Goal: Check status: Check status

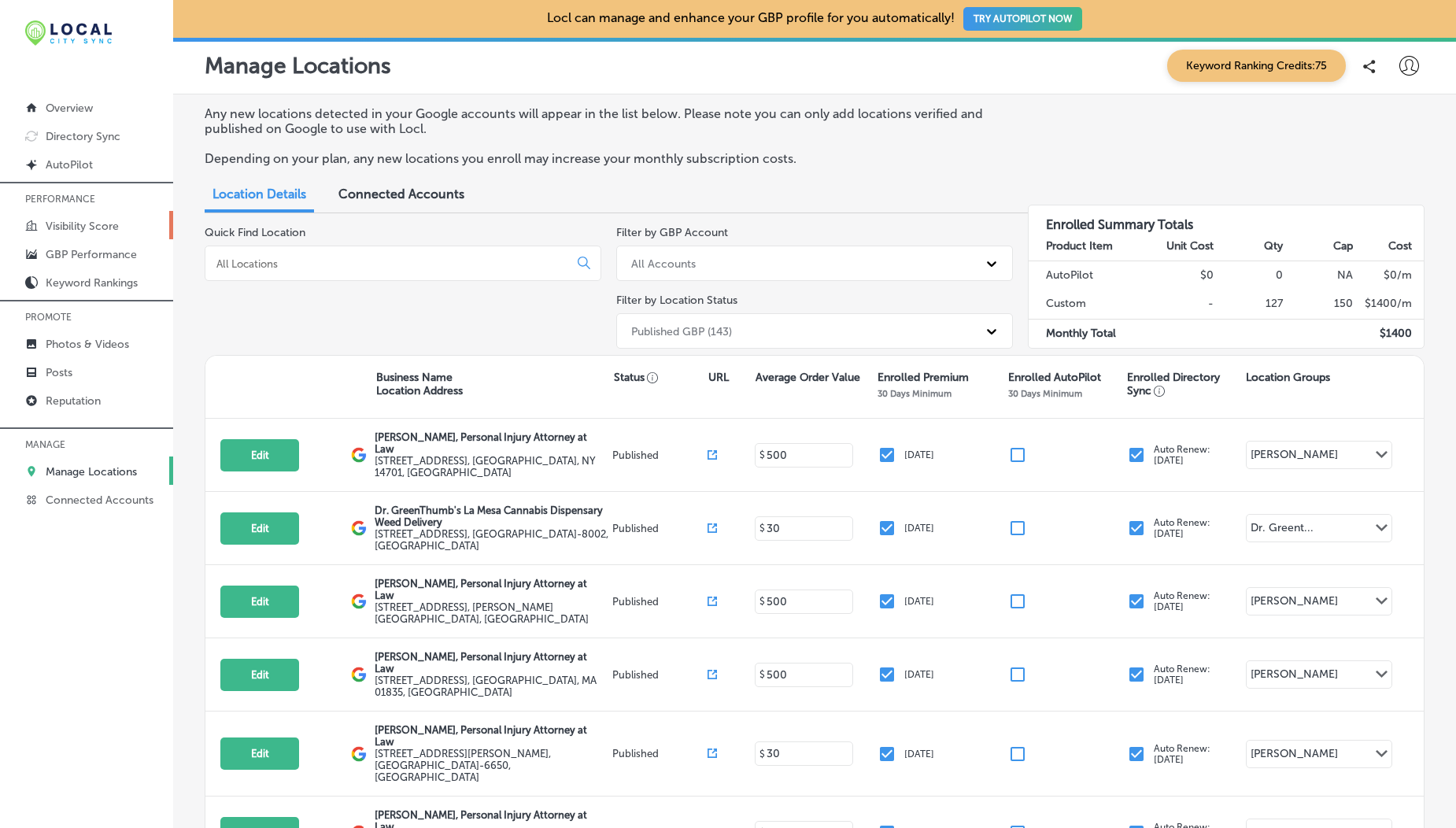
click at [81, 222] on p "Visibility Score" at bounding box center [82, 226] width 73 height 13
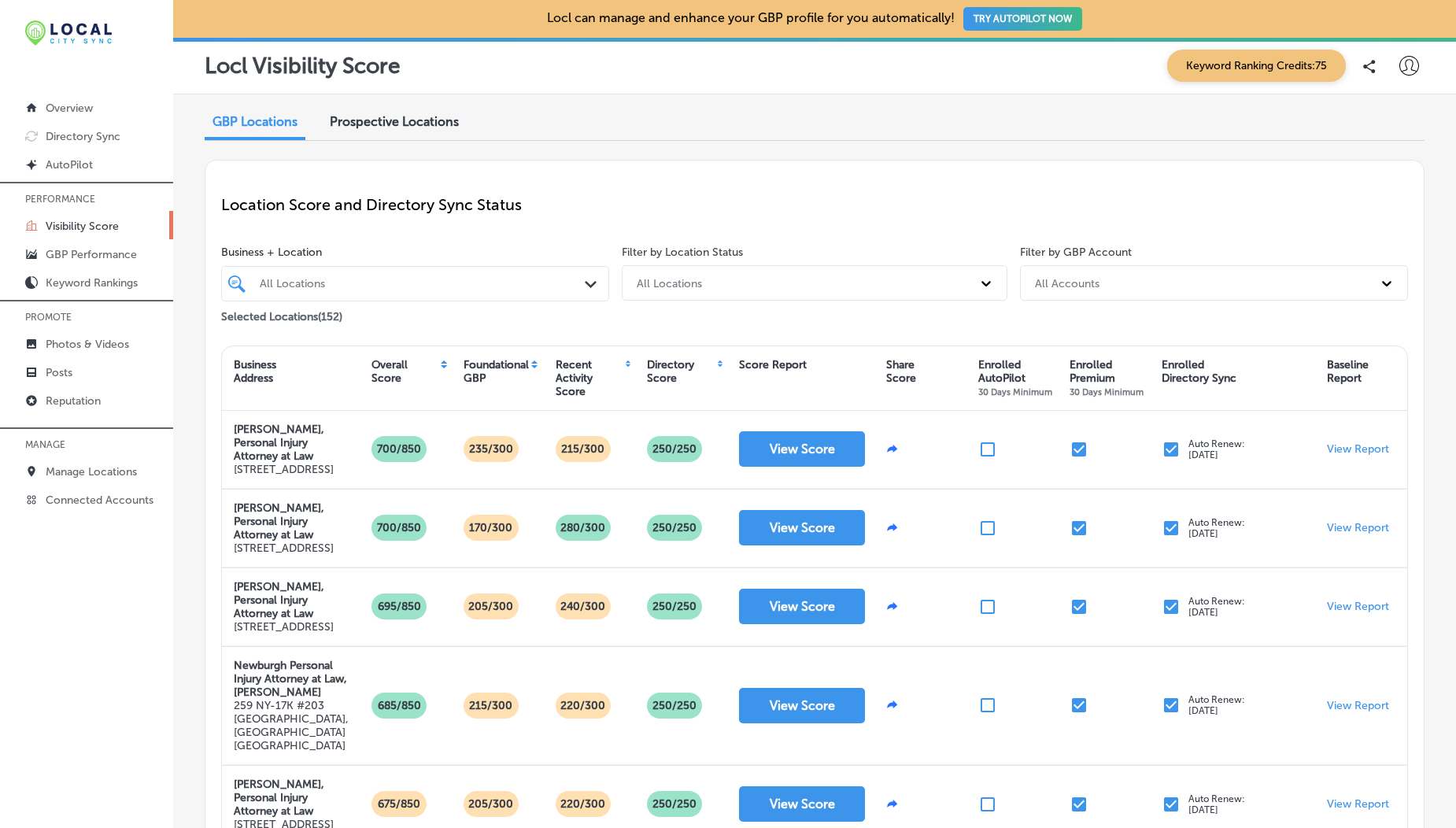
click at [392, 122] on span "Prospective Locations" at bounding box center [394, 122] width 129 height 15
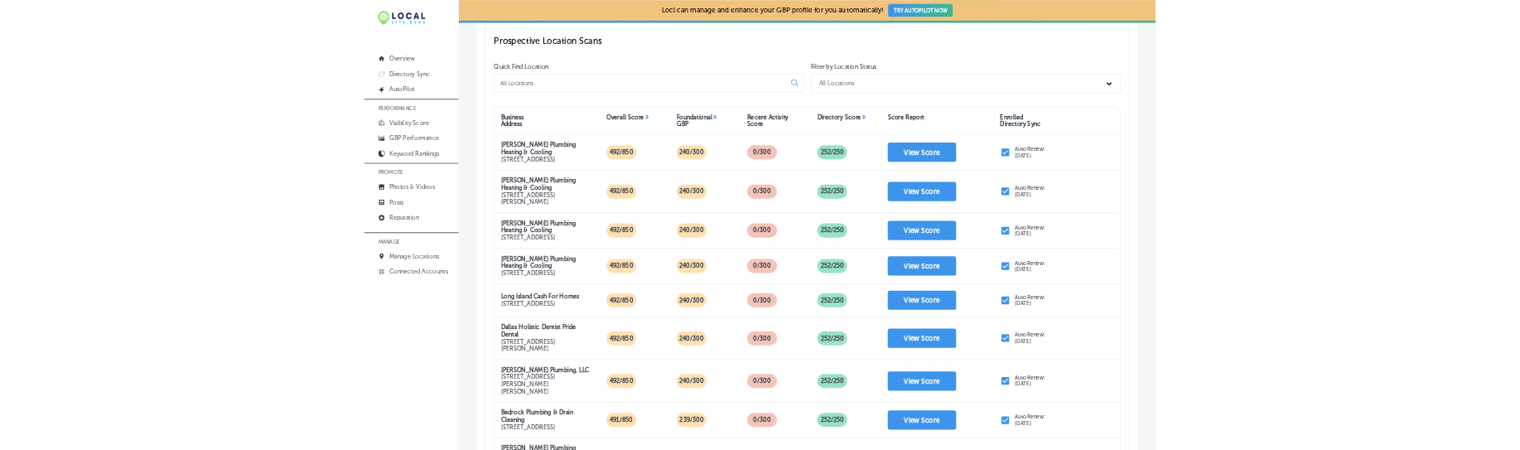
scroll to position [230, 0]
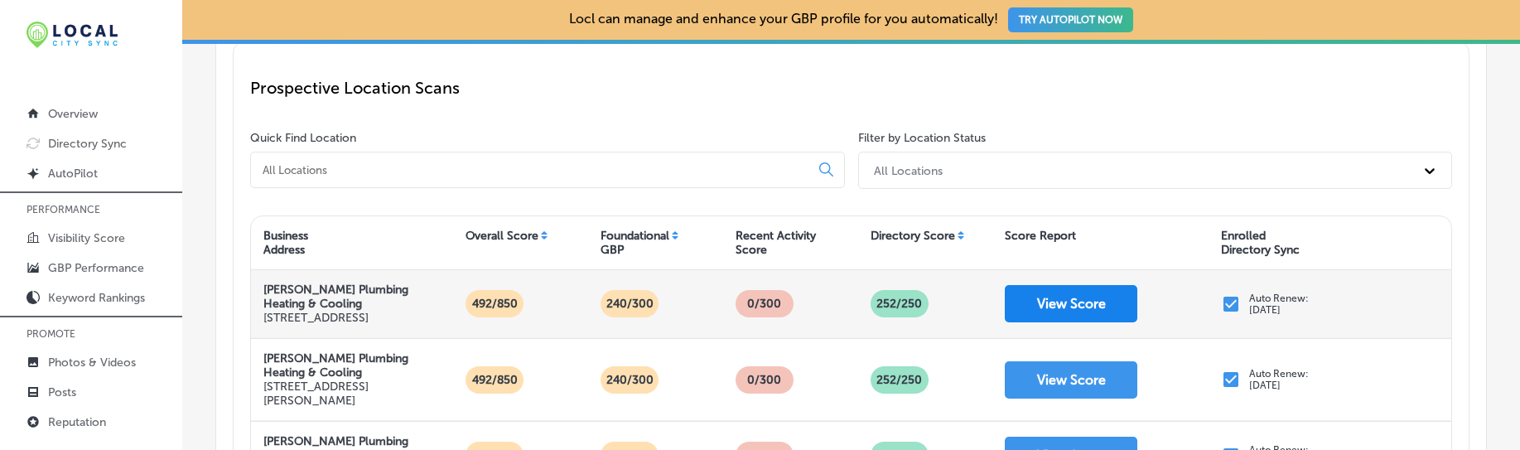
click at [1048, 308] on button "View Score" at bounding box center [1071, 303] width 133 height 37
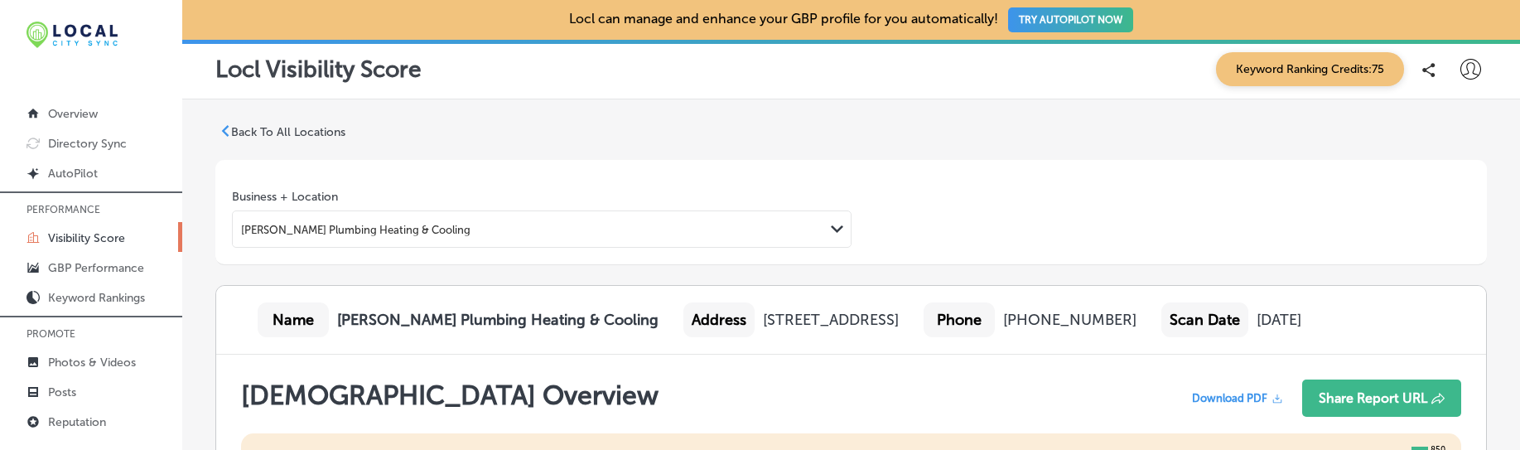
click at [278, 133] on p "Back To All Locations" at bounding box center [288, 132] width 114 height 14
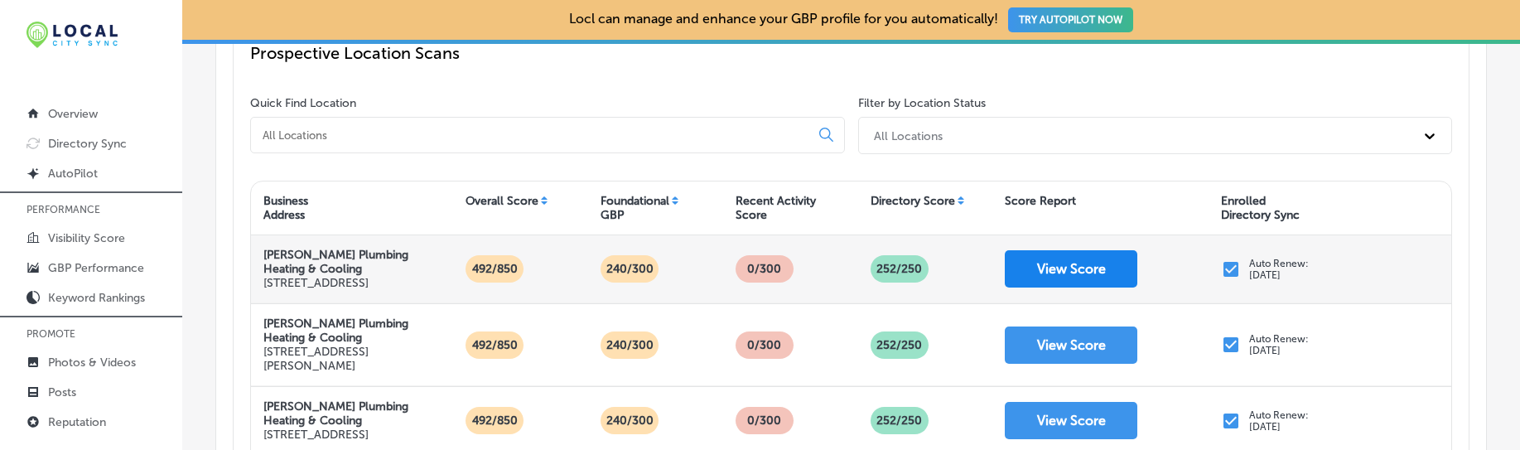
click at [1051, 288] on button "View Score" at bounding box center [1071, 268] width 133 height 37
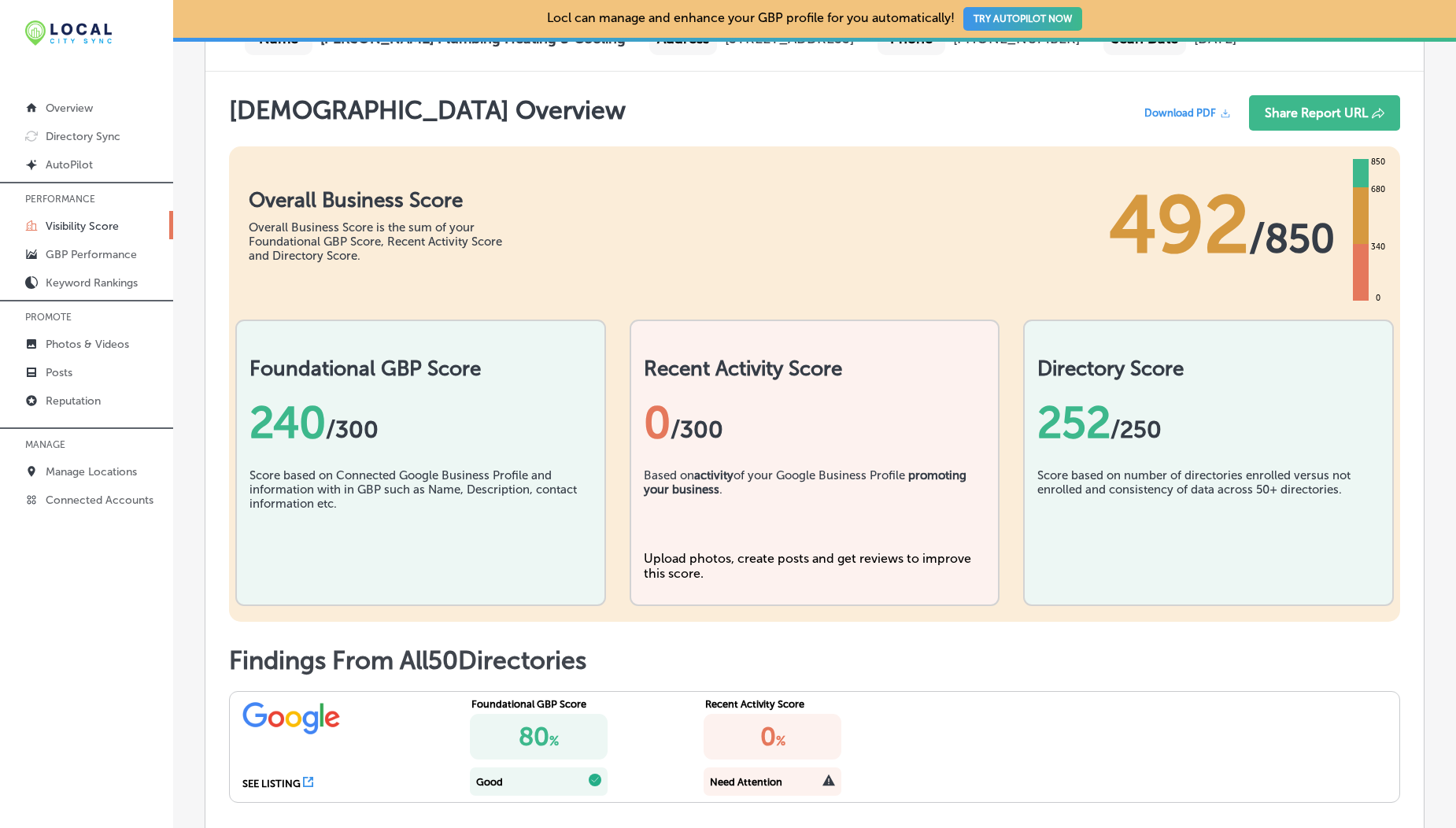
scroll to position [271, 0]
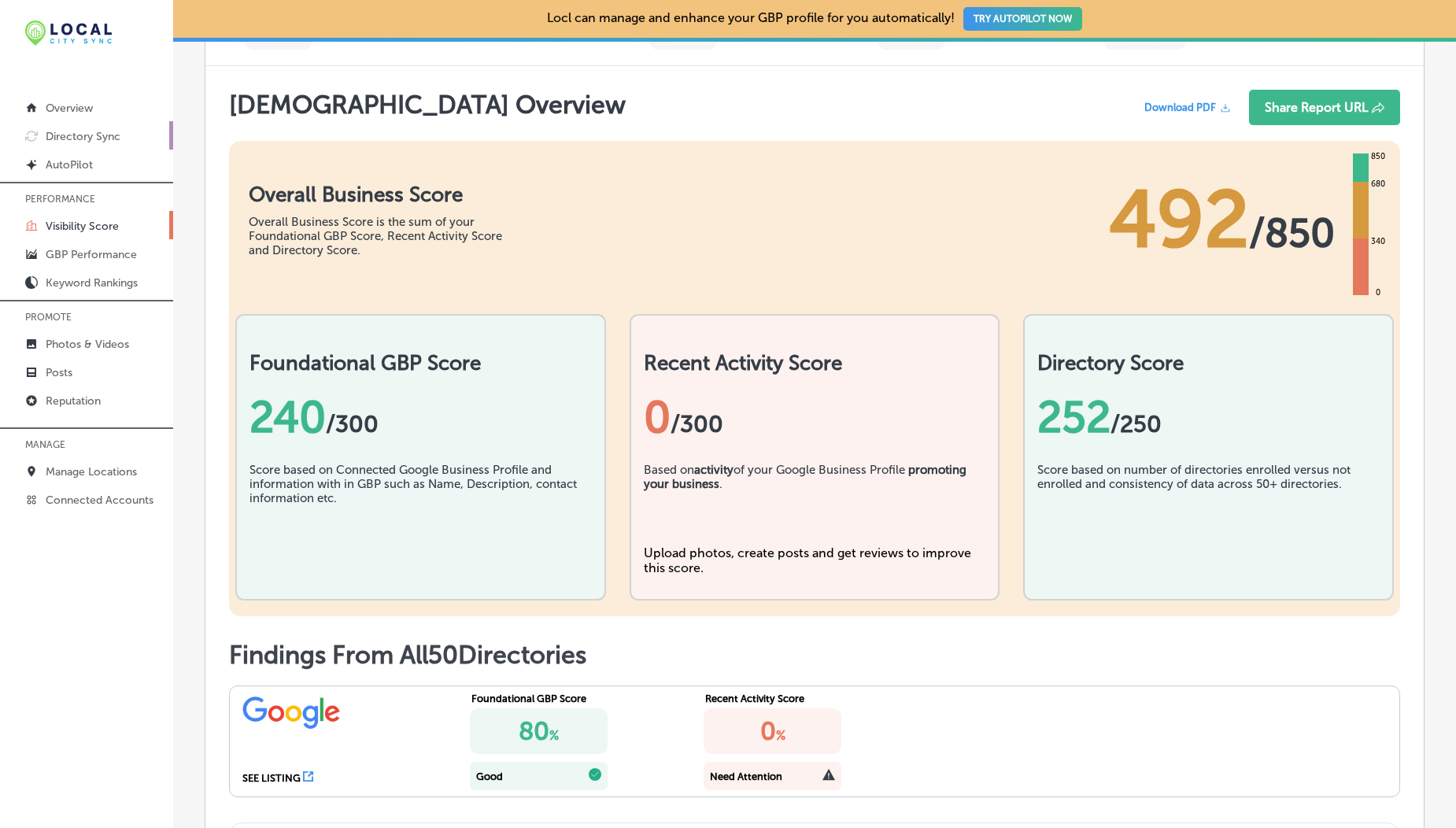
click at [79, 138] on p "Directory Sync" at bounding box center [83, 137] width 75 height 13
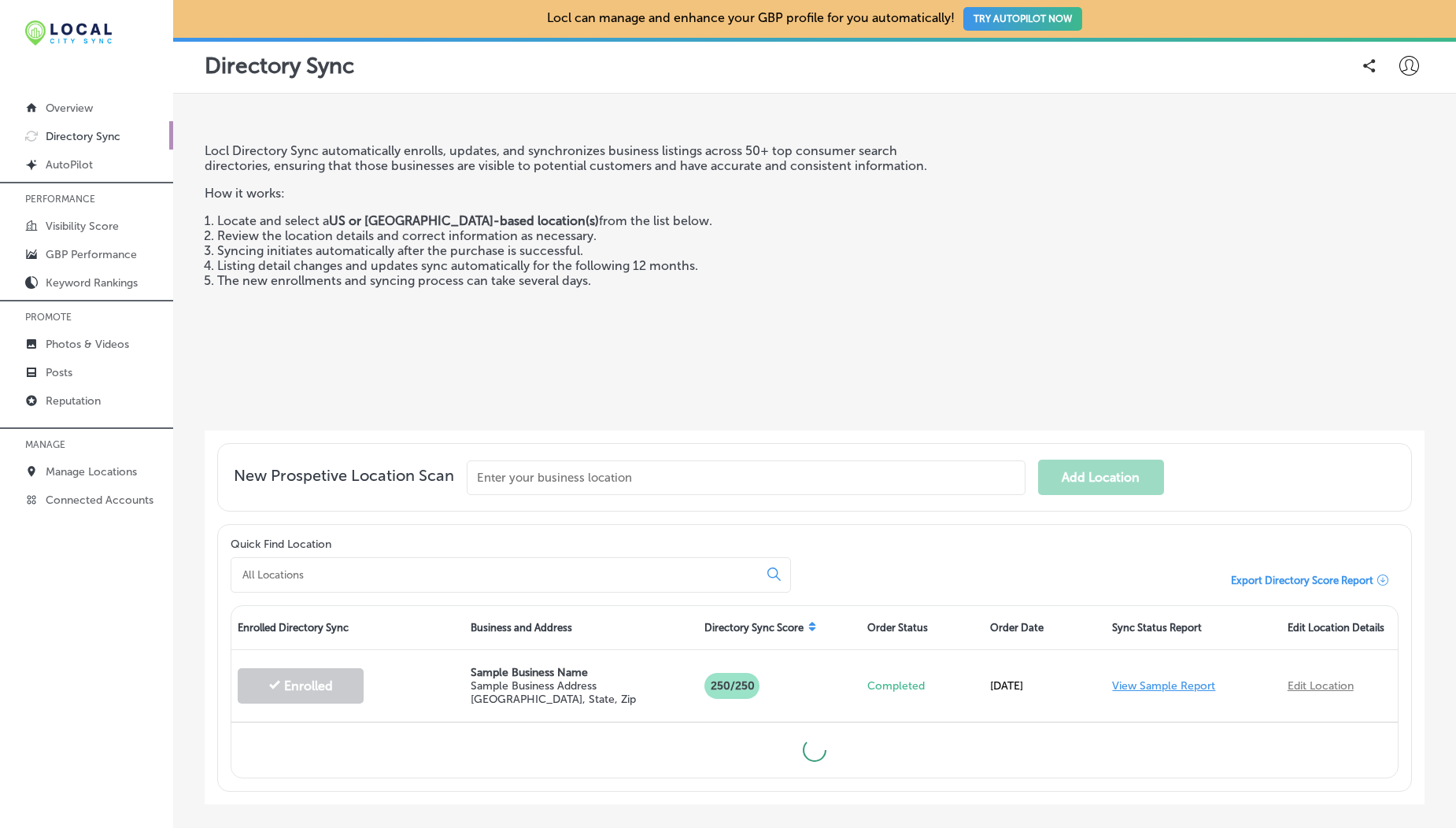
scroll to position [81, 0]
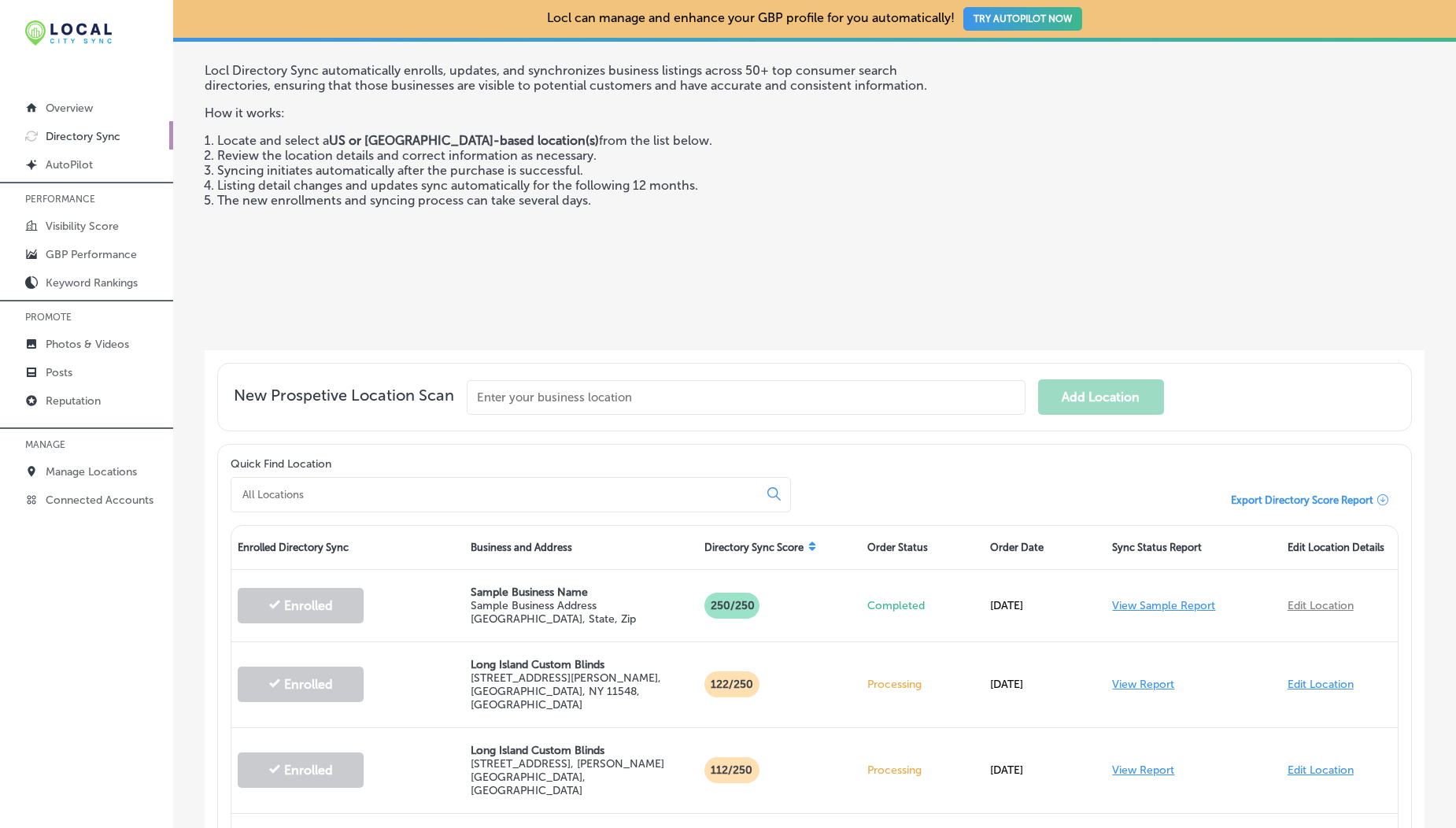
click at [809, 541] on icon at bounding box center [811, 543] width 7 height 4
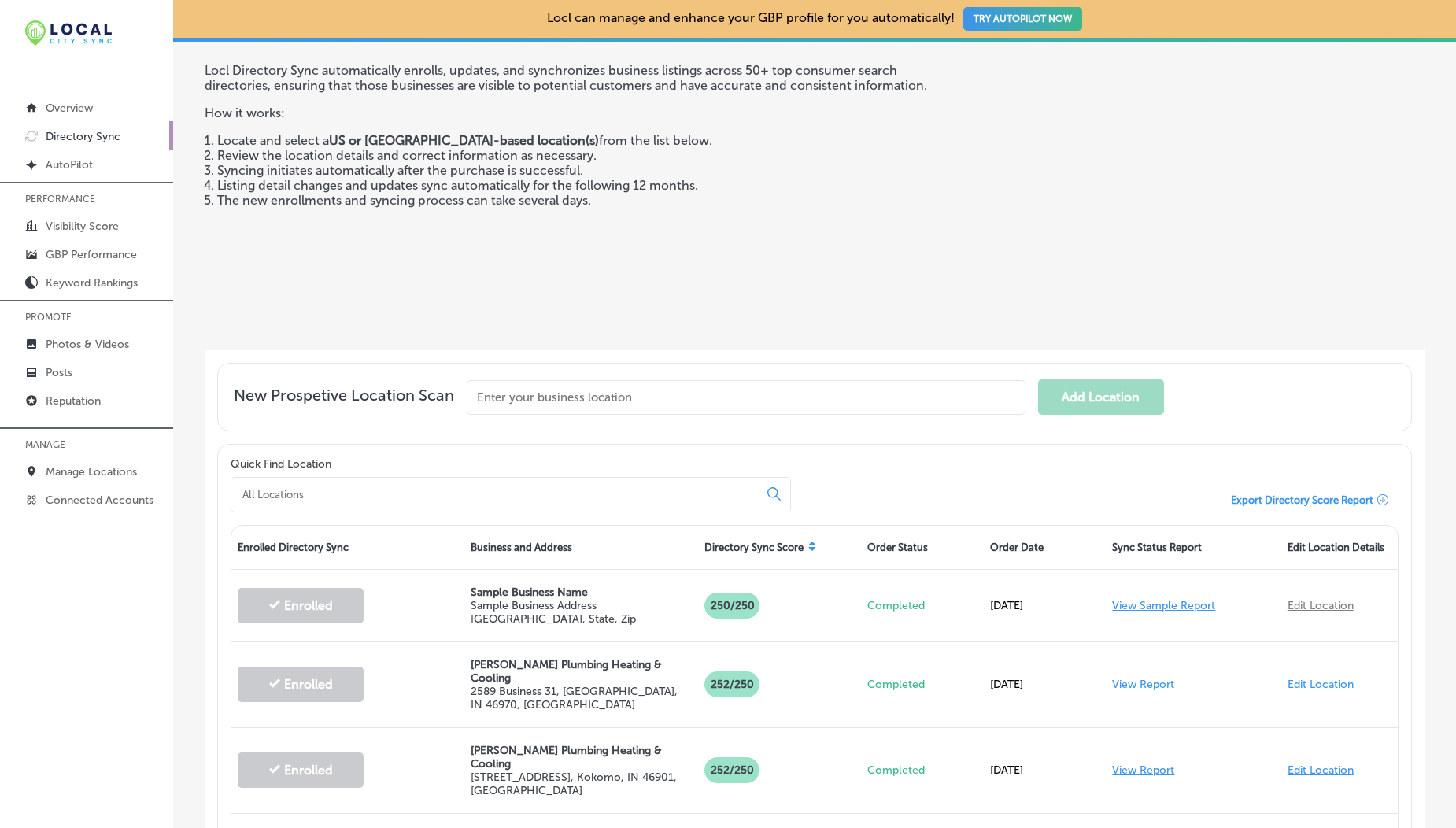
scroll to position [230, 0]
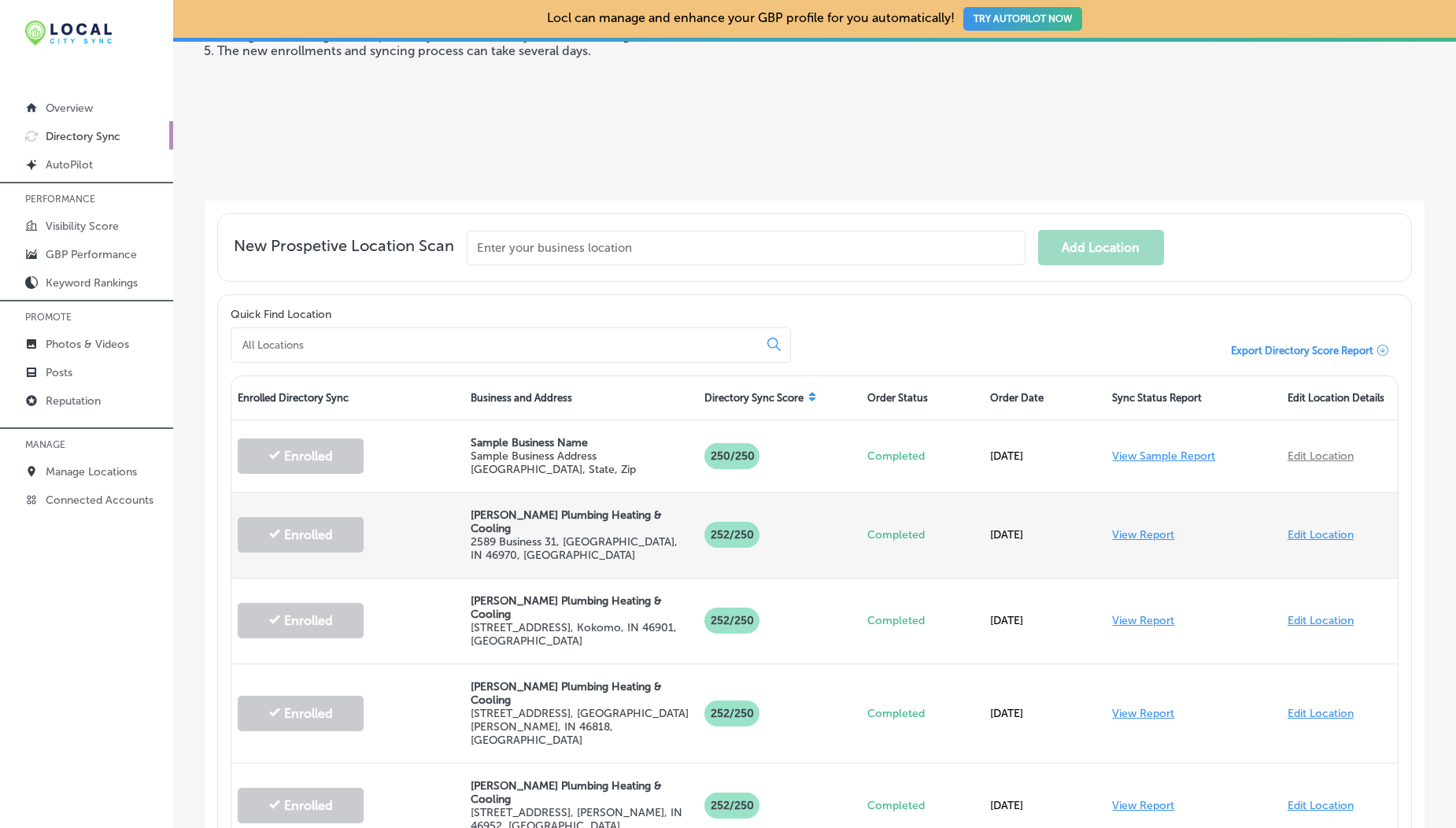
click at [1142, 528] on link "View Report" at bounding box center [1143, 535] width 62 height 13
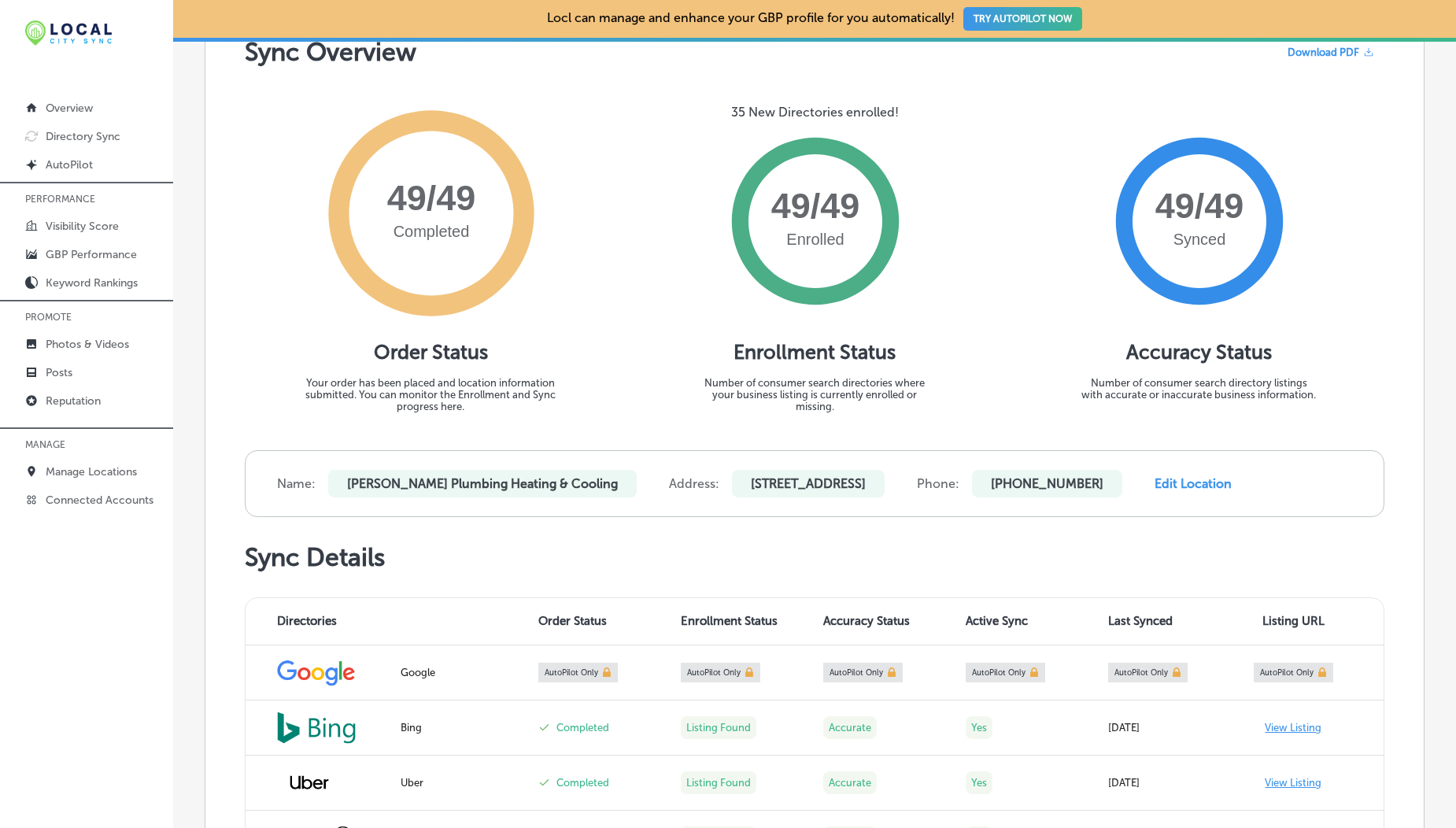
scroll to position [152, 0]
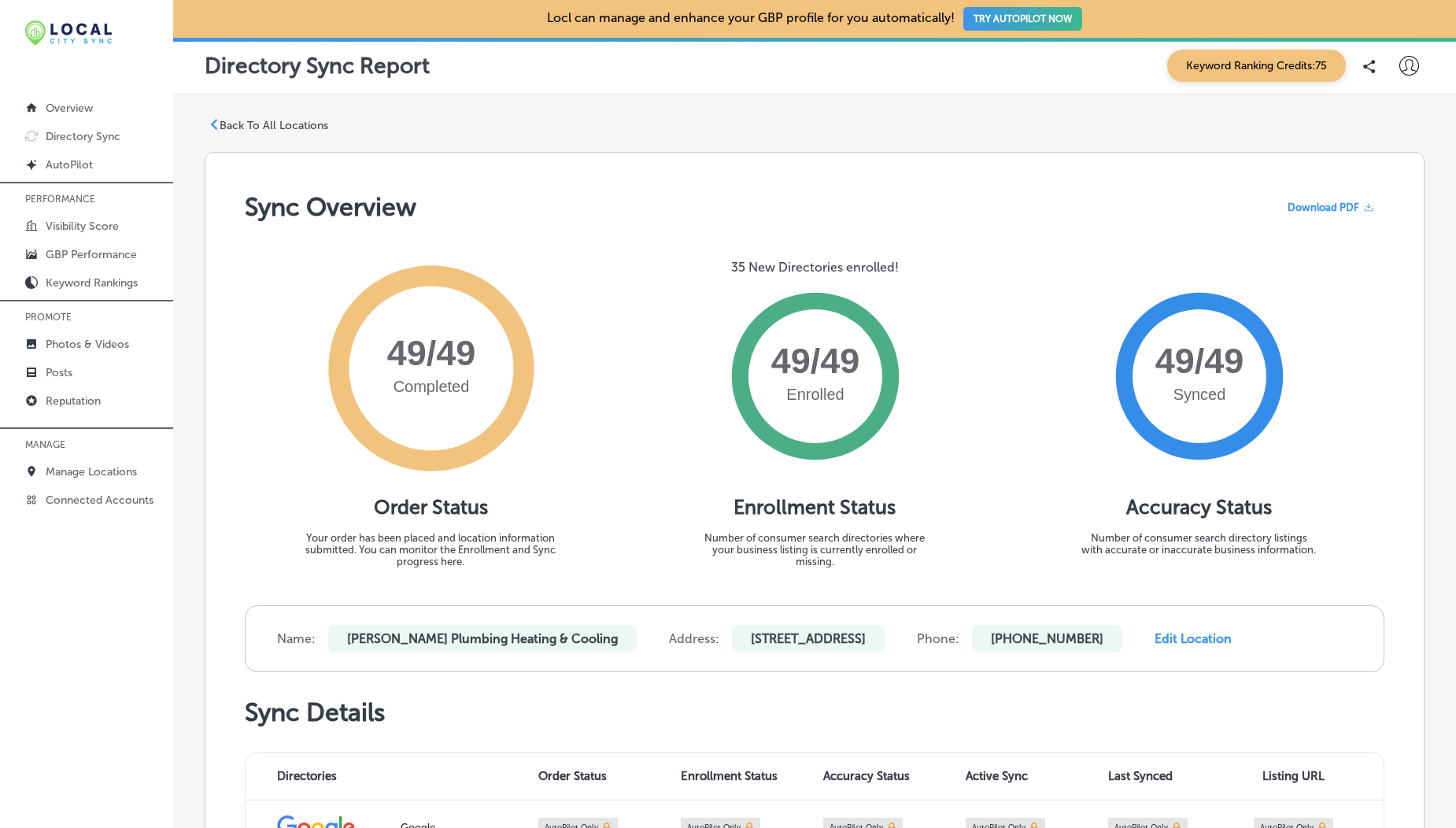
click at [294, 124] on p "Back To All Locations" at bounding box center [274, 125] width 108 height 13
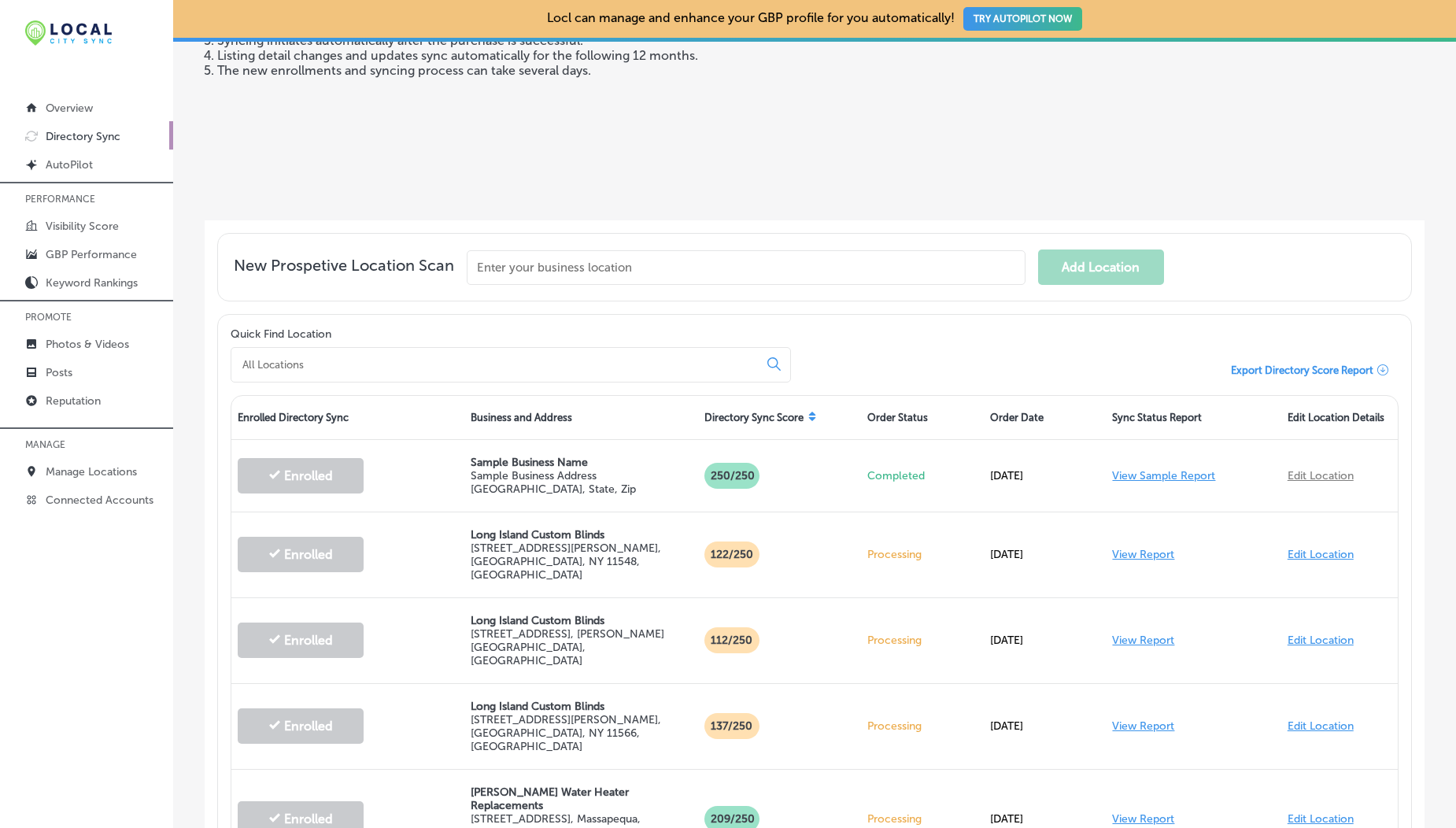
click at [810, 411] on icon at bounding box center [812, 416] width 9 height 9
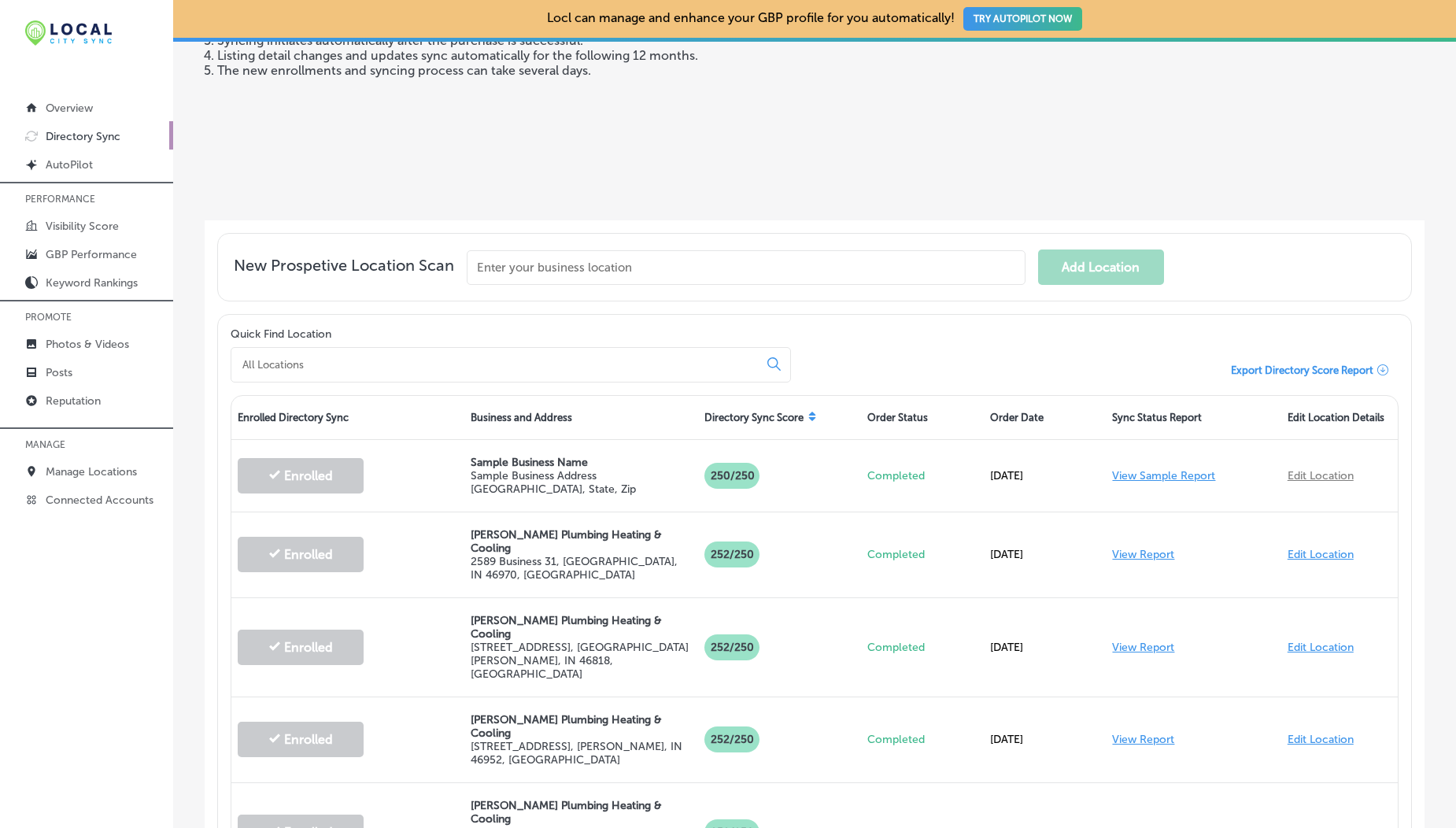
scroll to position [487, 0]
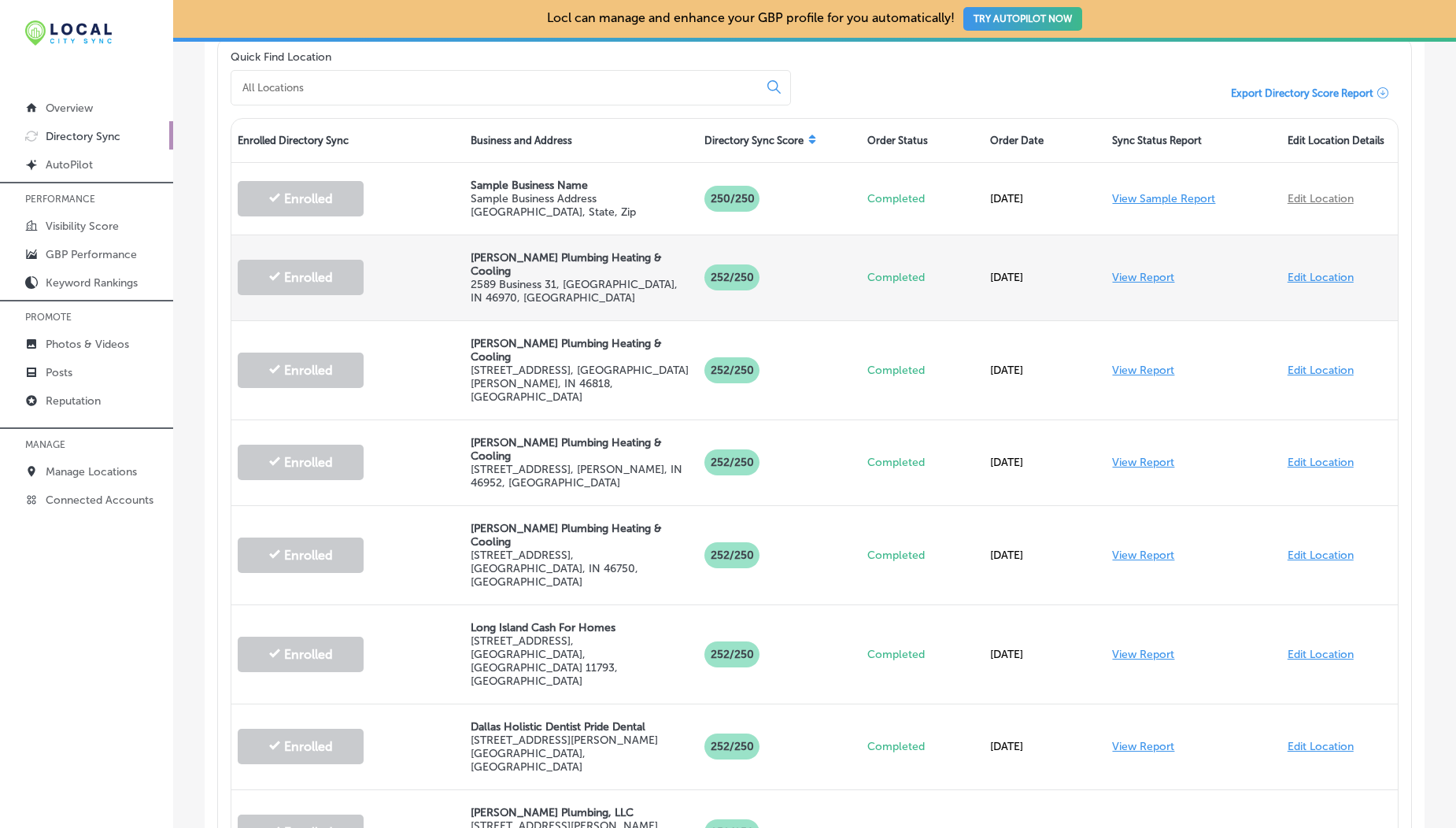
click at [1130, 271] on link "View Report" at bounding box center [1143, 277] width 62 height 13
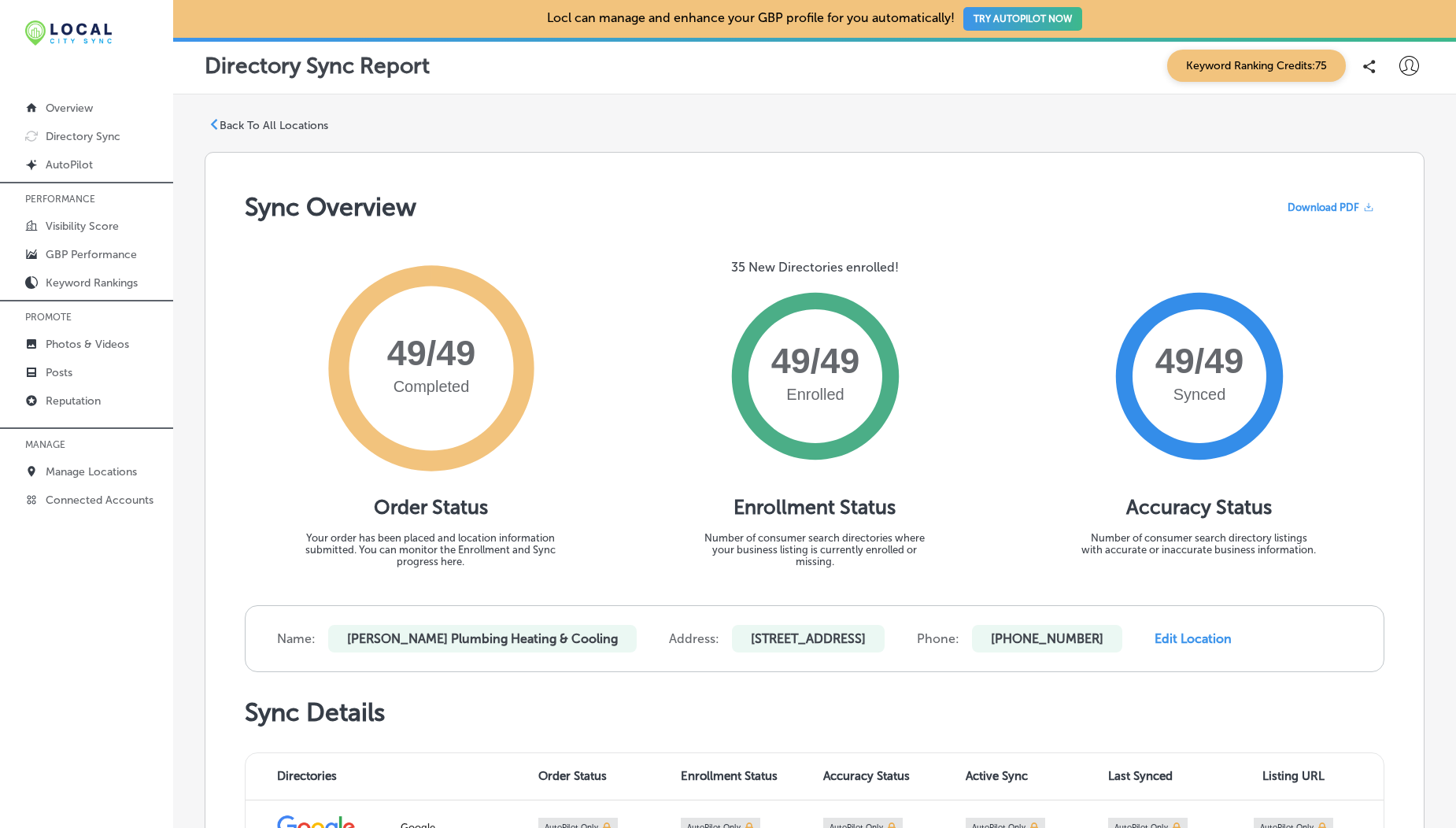
scroll to position [402, 0]
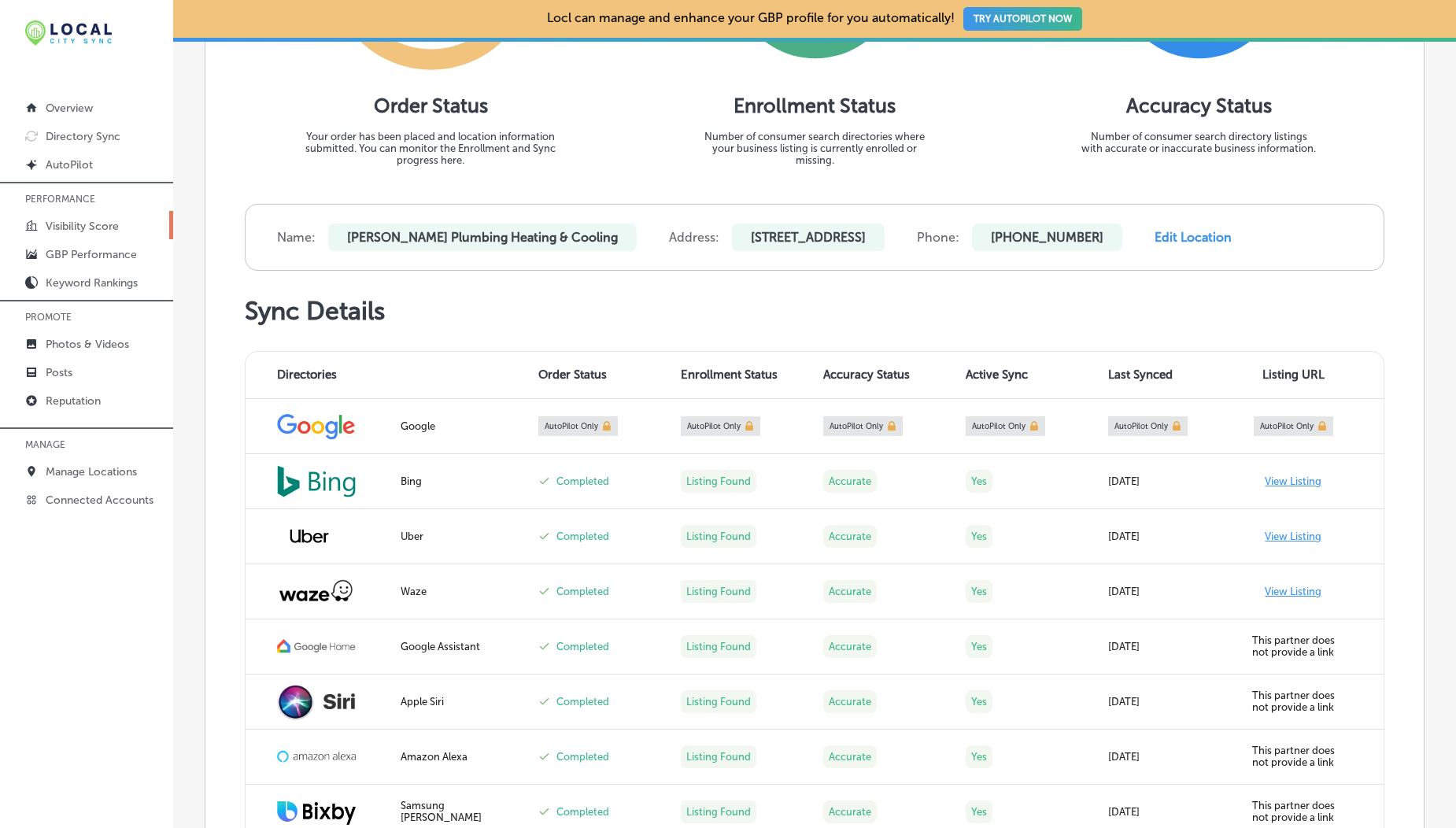
click at [71, 235] on link "Visibility Score" at bounding box center [86, 225] width 173 height 28
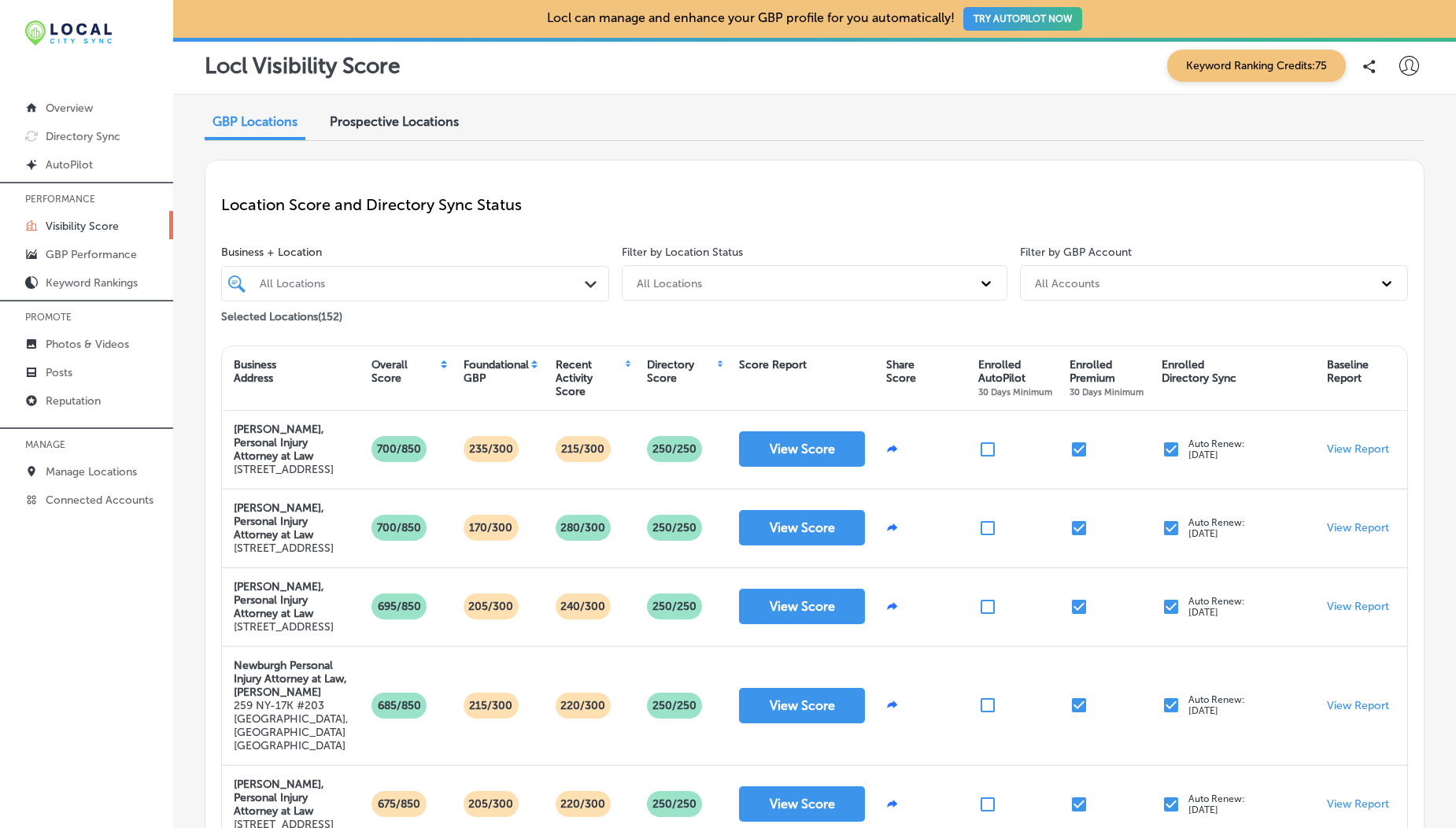
click at [369, 112] on div "Prospective Locations" at bounding box center [394, 123] width 153 height 34
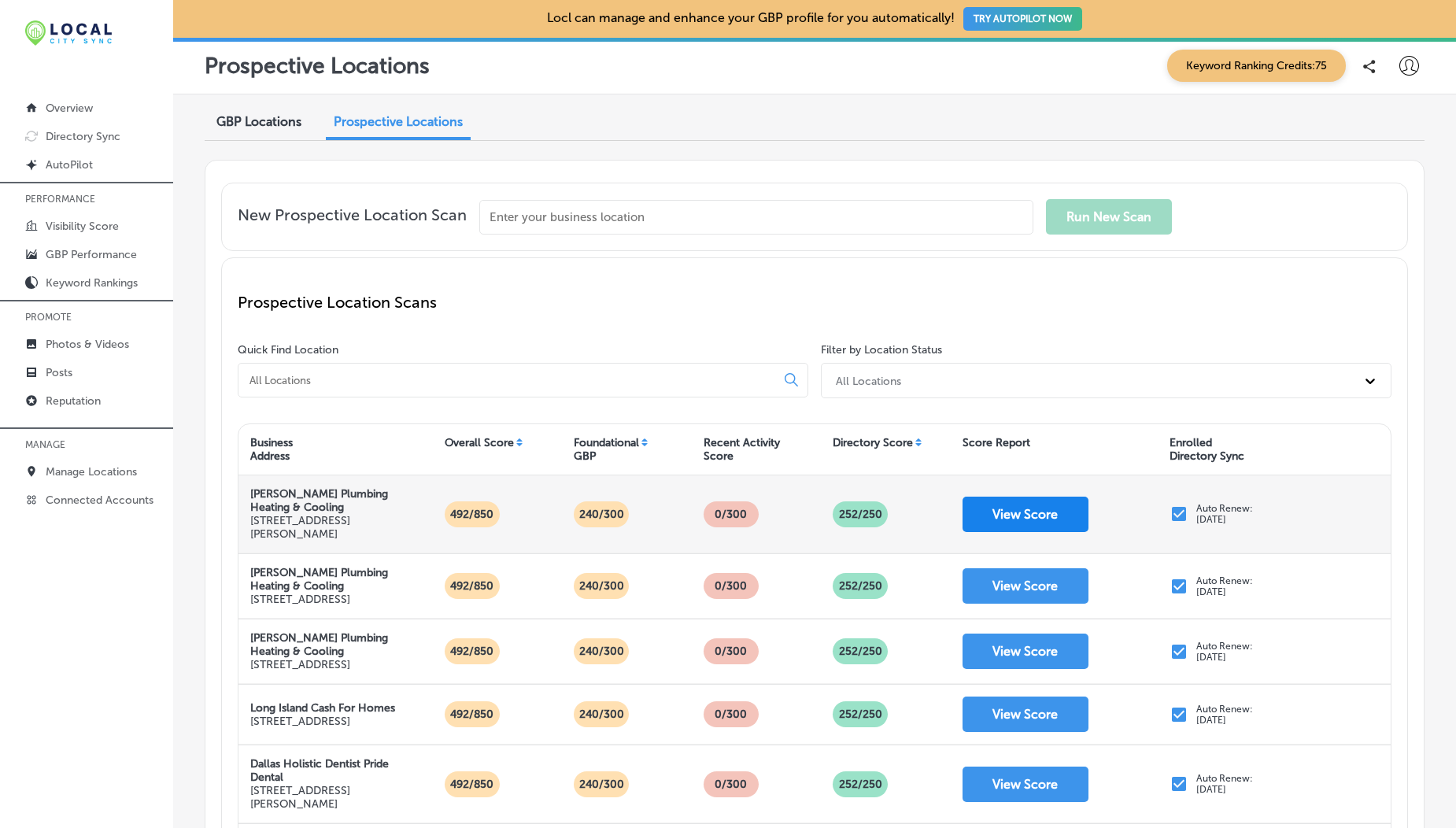
click at [1010, 520] on button "View Score" at bounding box center [1025, 514] width 126 height 35
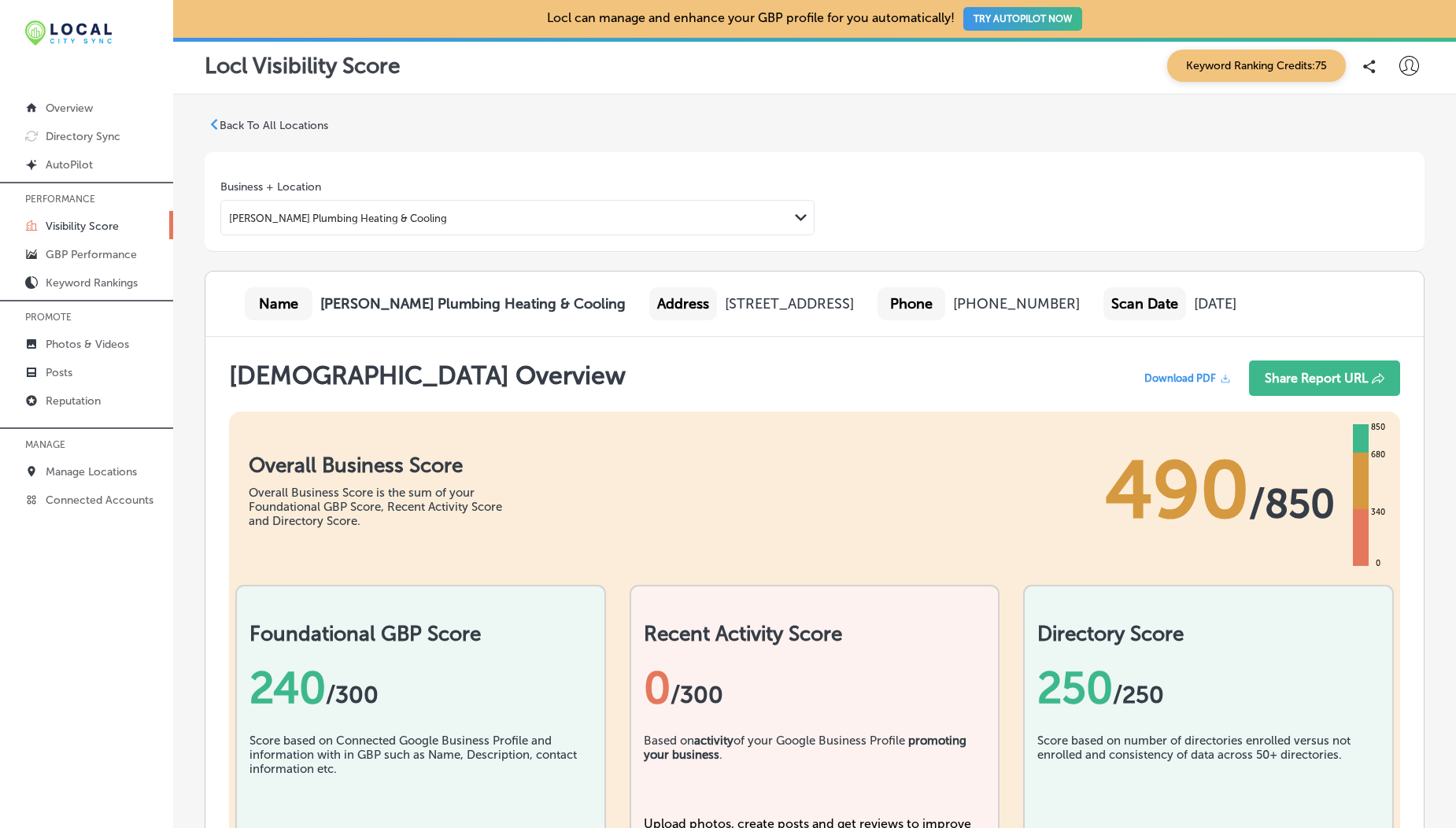
click at [86, 216] on link "Visibility Score" at bounding box center [86, 225] width 173 height 28
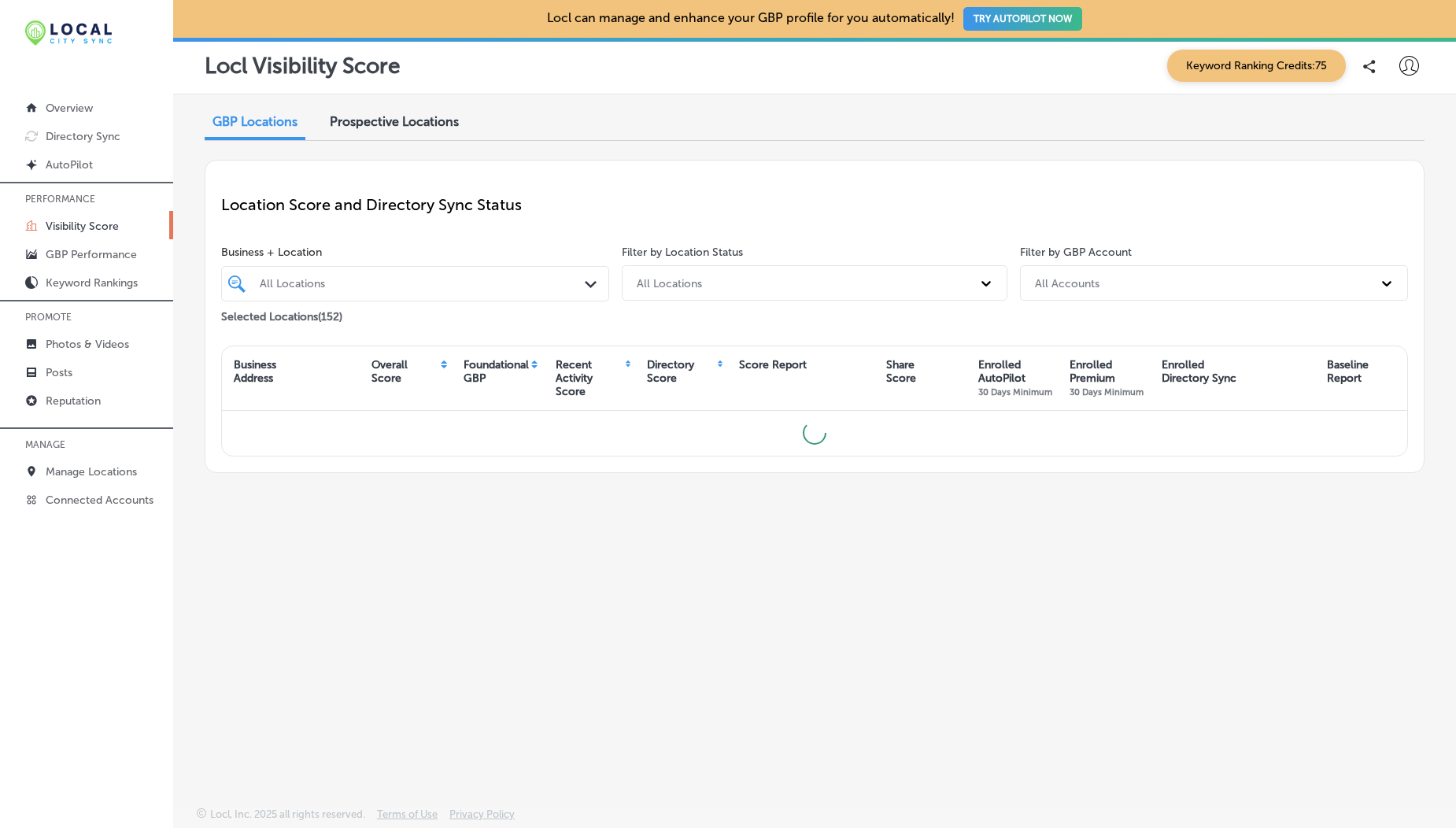
click at [354, 129] on div "Prospective Locations" at bounding box center [394, 123] width 153 height 34
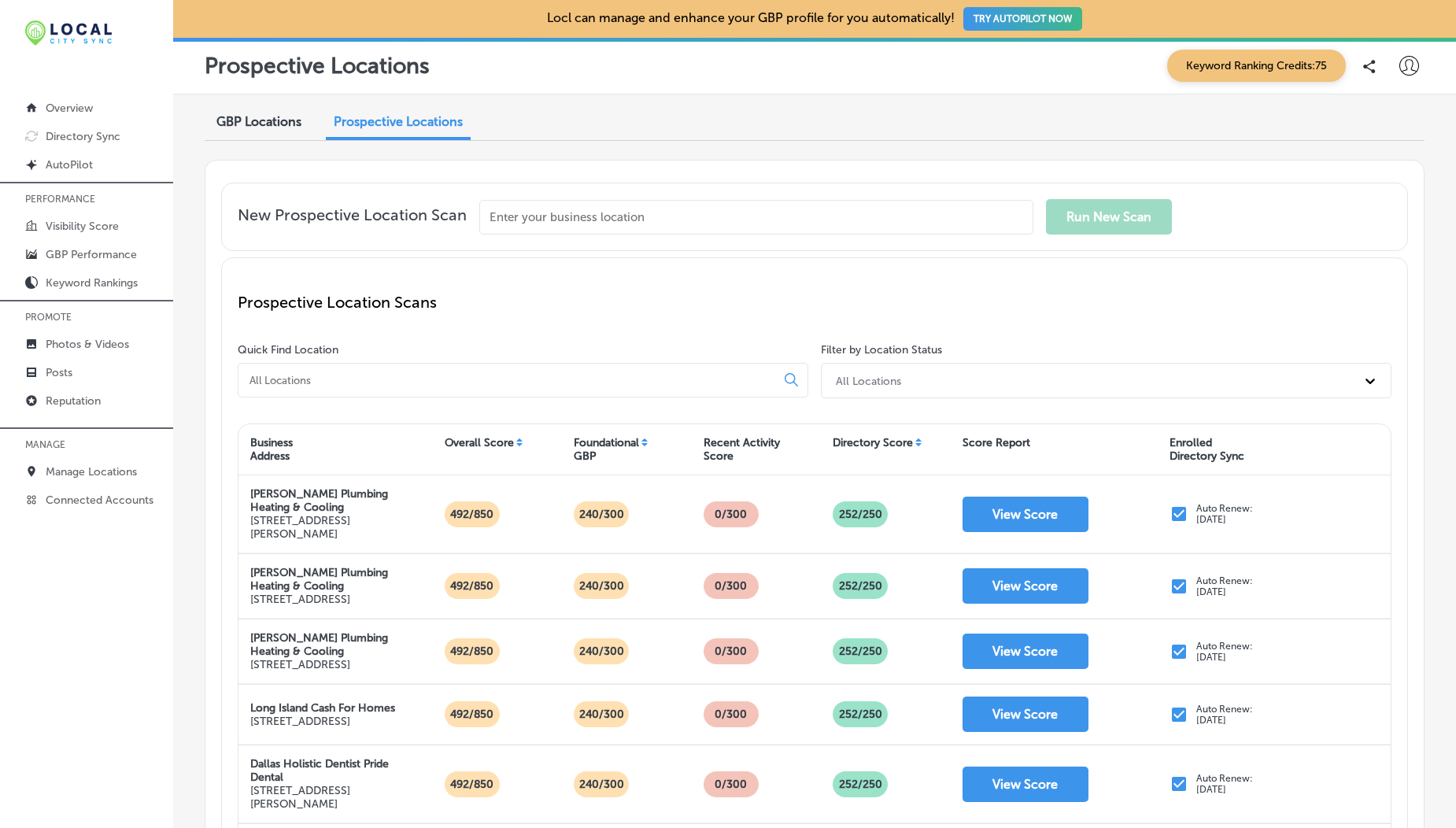
click at [622, 379] on input at bounding box center [510, 380] width 524 height 14
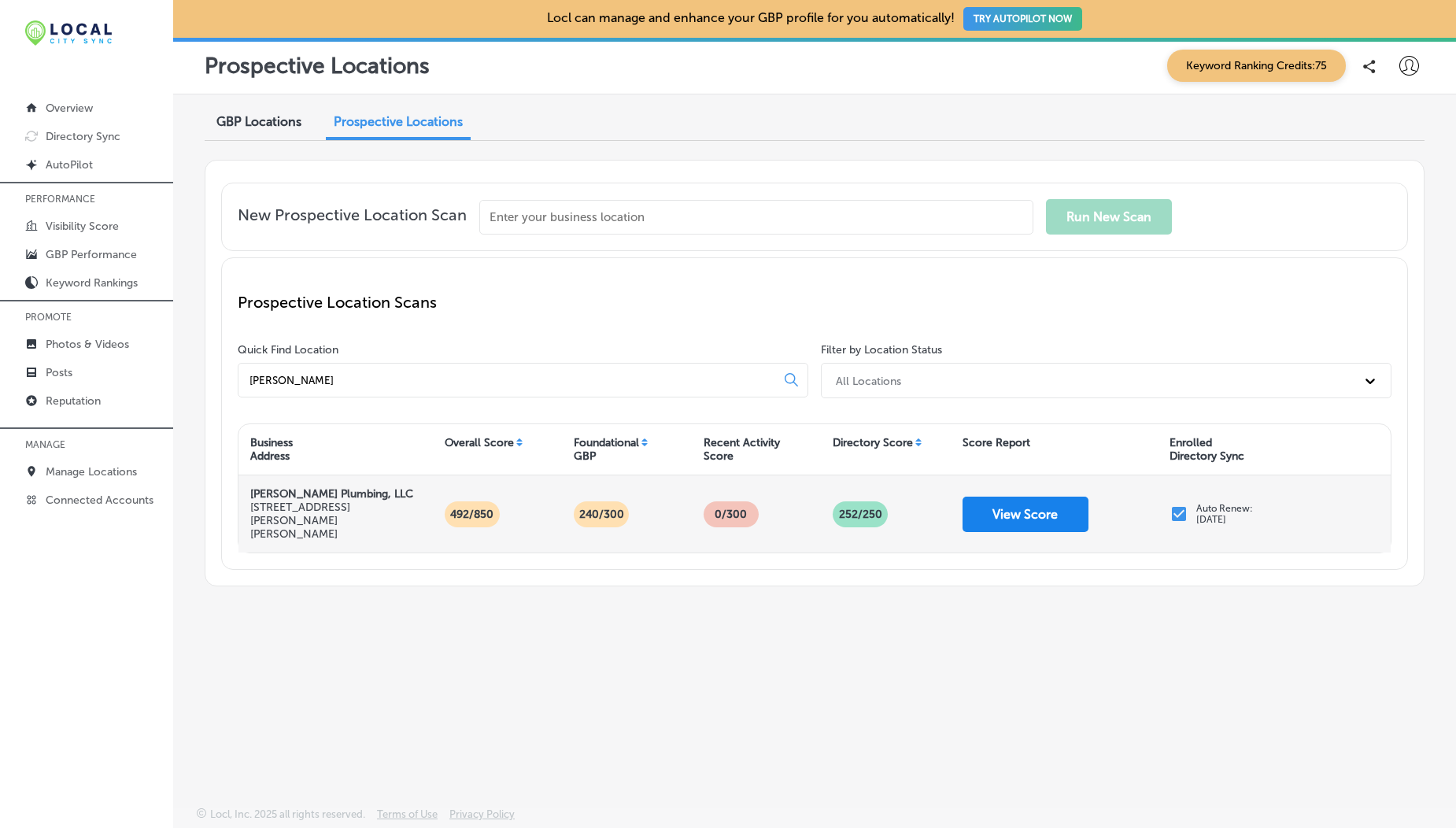
type input "powel"
click at [1029, 517] on button "View Score" at bounding box center [1025, 514] width 126 height 35
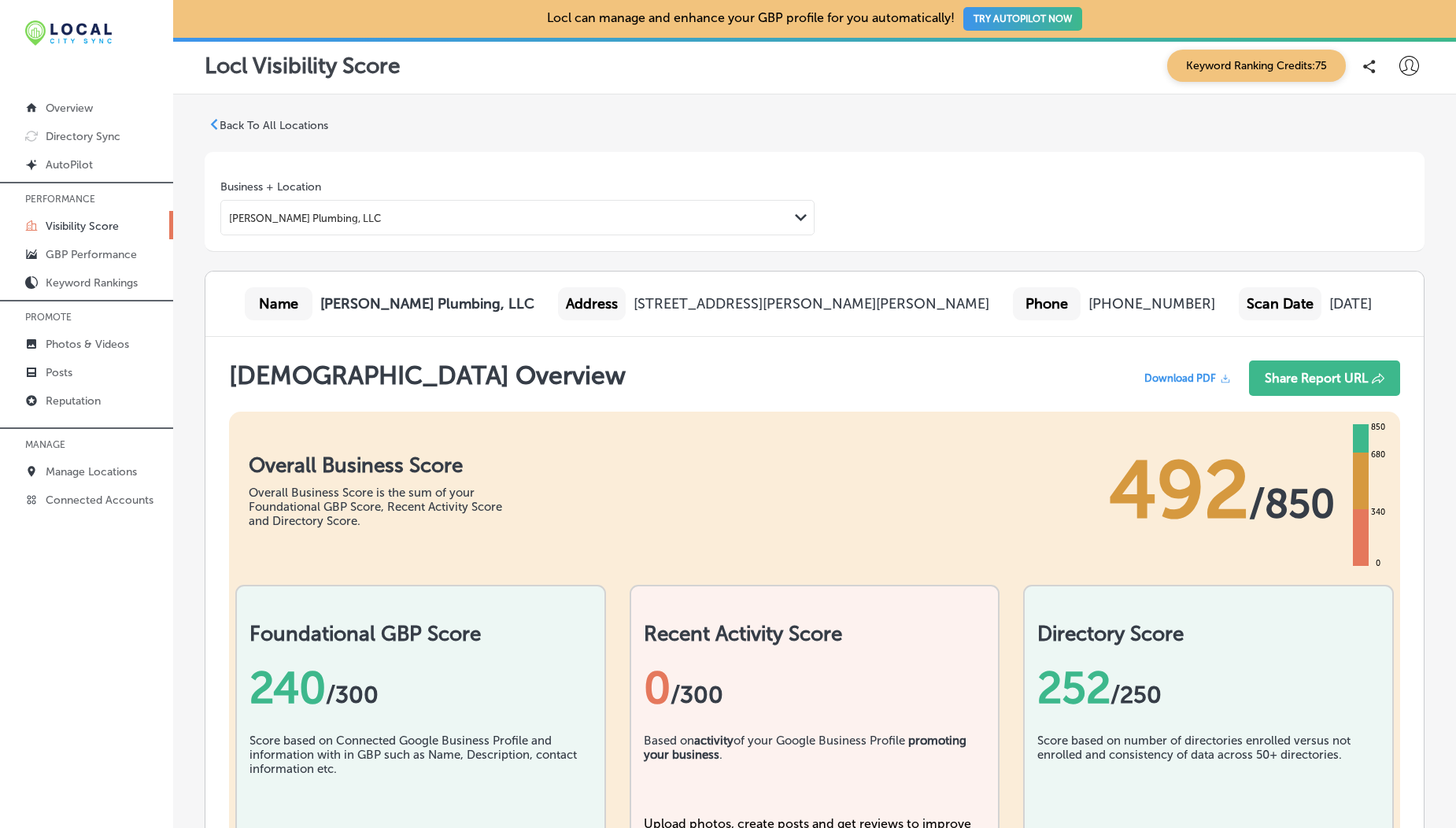
scroll to position [185, 0]
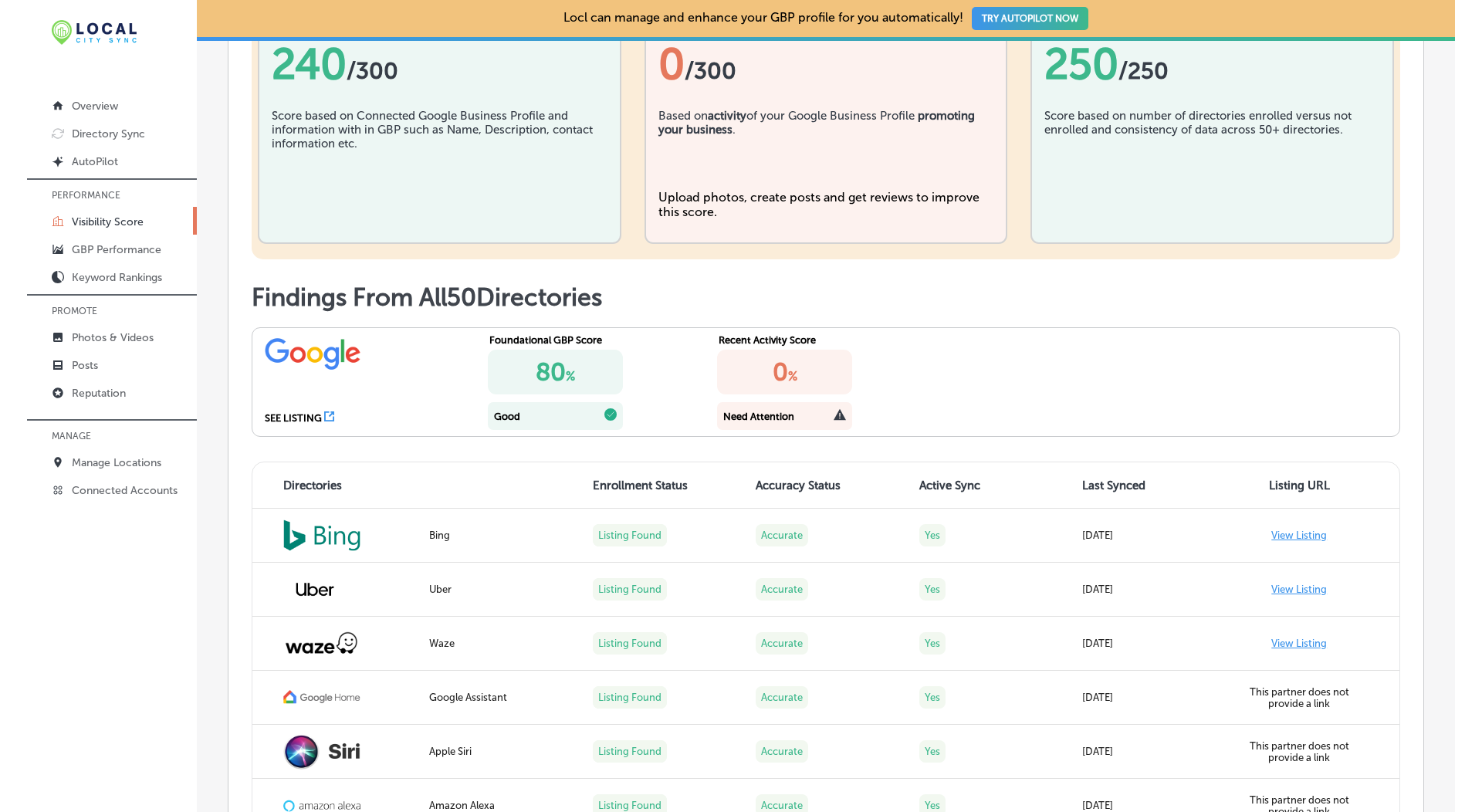
scroll to position [621, 0]
